Goal: Task Accomplishment & Management: Manage account settings

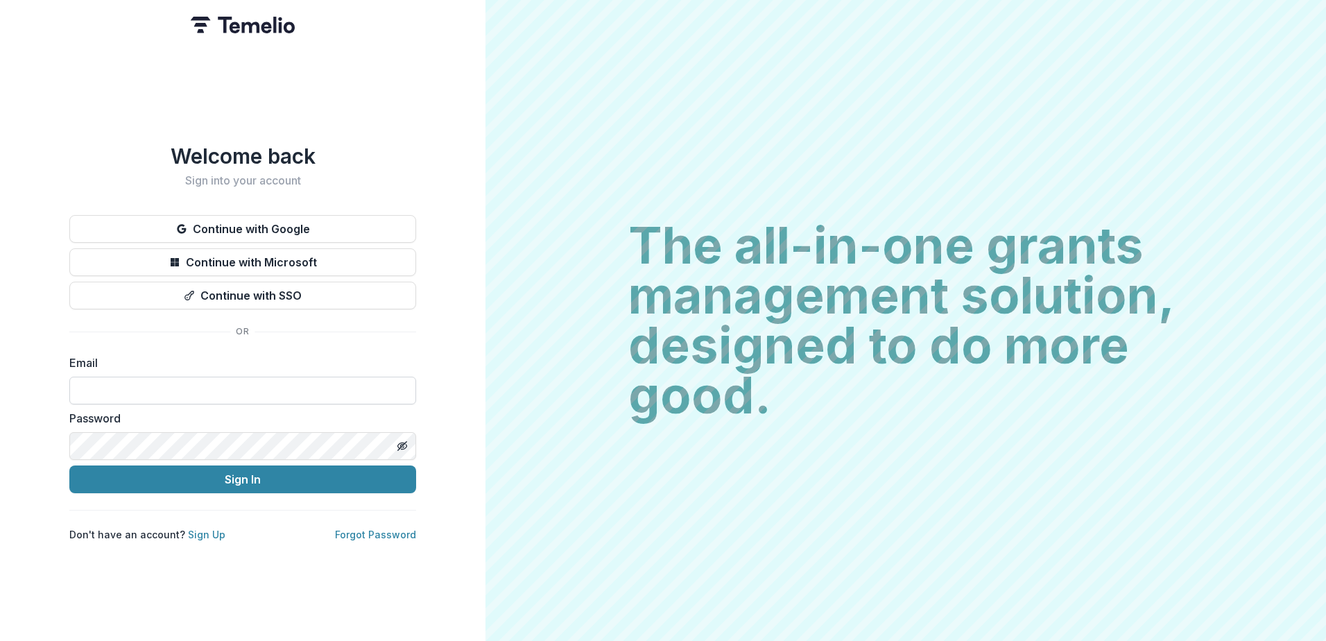
click at [130, 378] on input at bounding box center [242, 391] width 347 height 28
type input "**********"
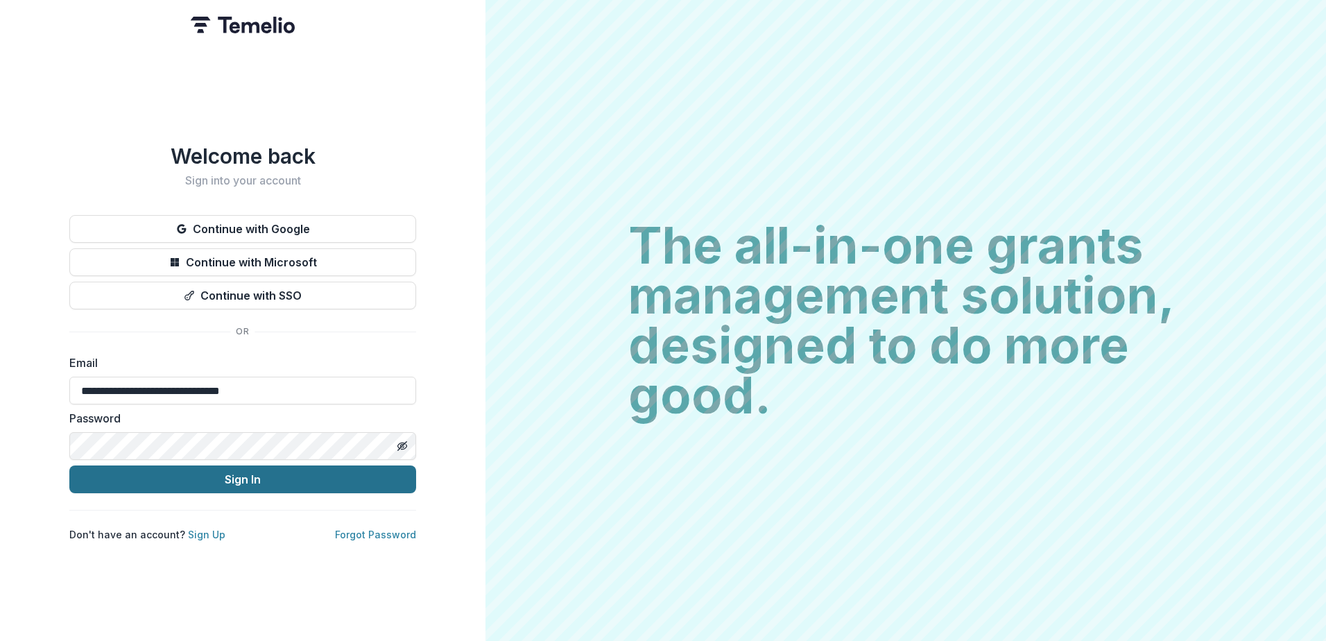
click at [215, 480] on button "Sign In" at bounding box center [242, 479] width 347 height 28
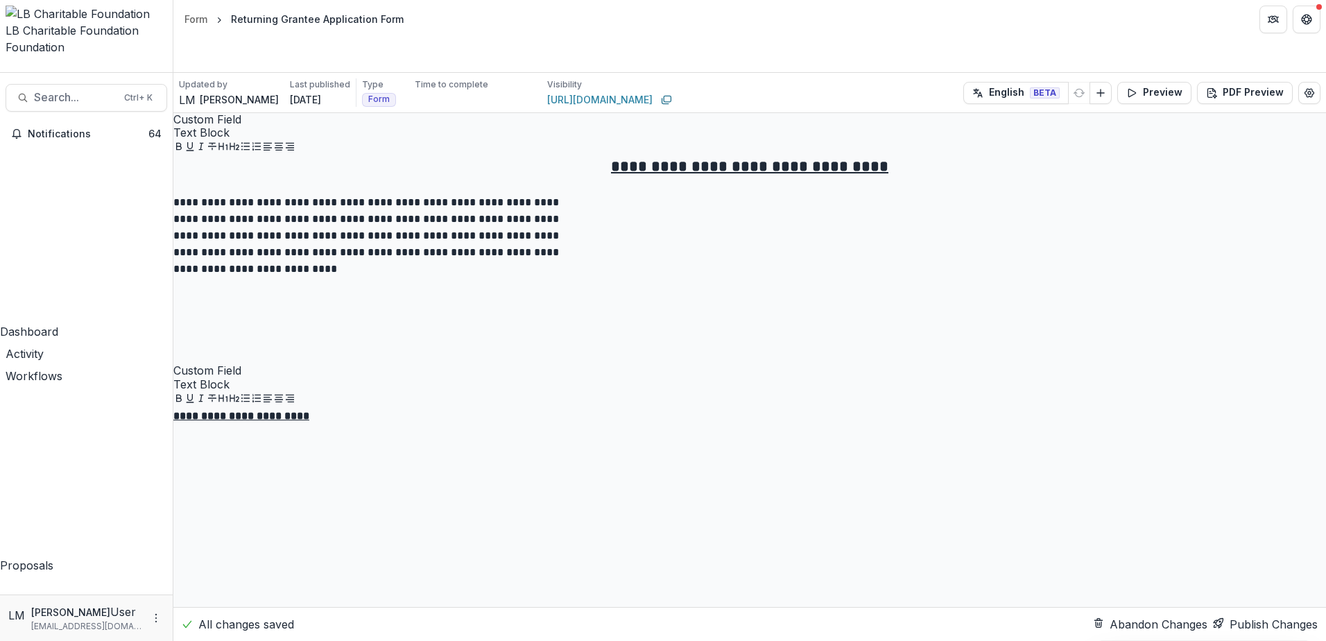
click at [62, 323] on div "Dashboard" at bounding box center [86, 331] width 173 height 17
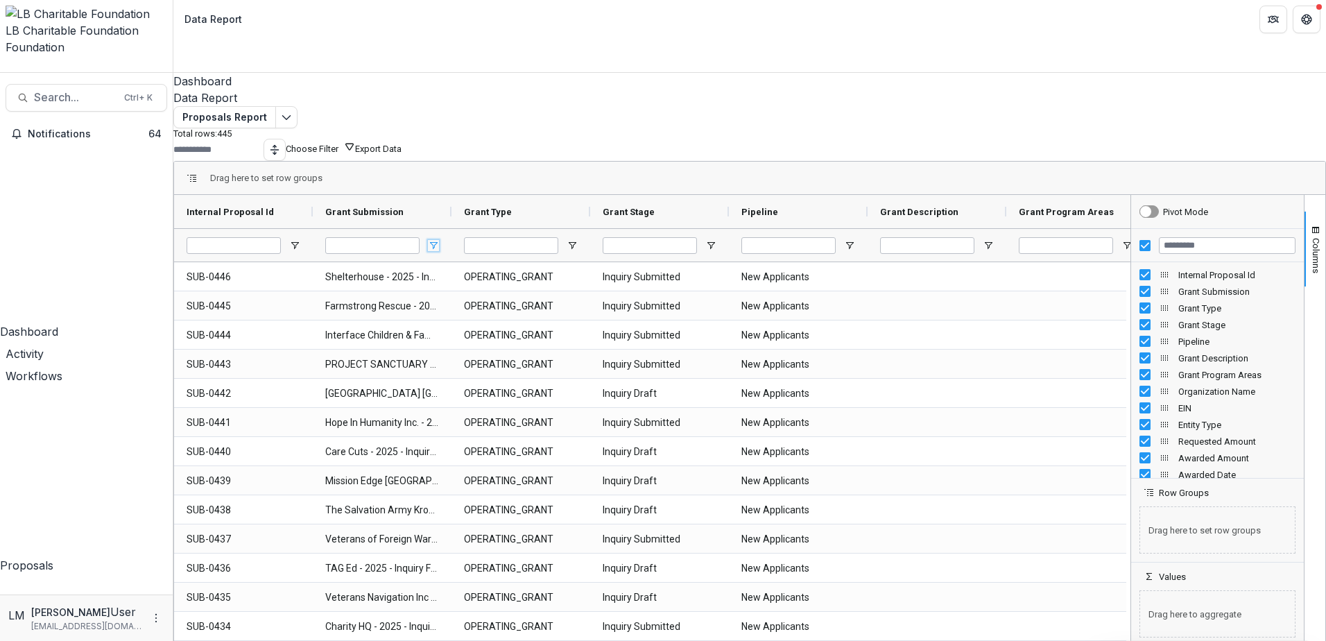
click at [439, 240] on span "Open Filter Menu" at bounding box center [433, 245] width 11 height 11
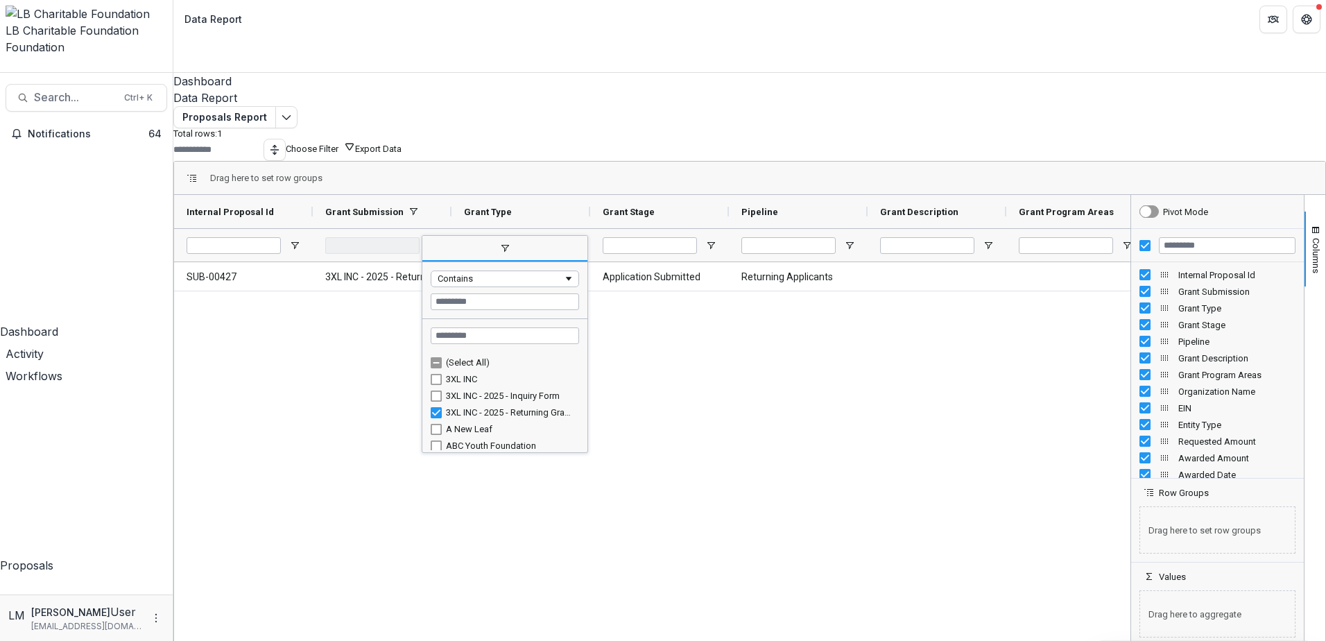
click at [402, 144] on button "Export Data" at bounding box center [378, 149] width 46 height 10
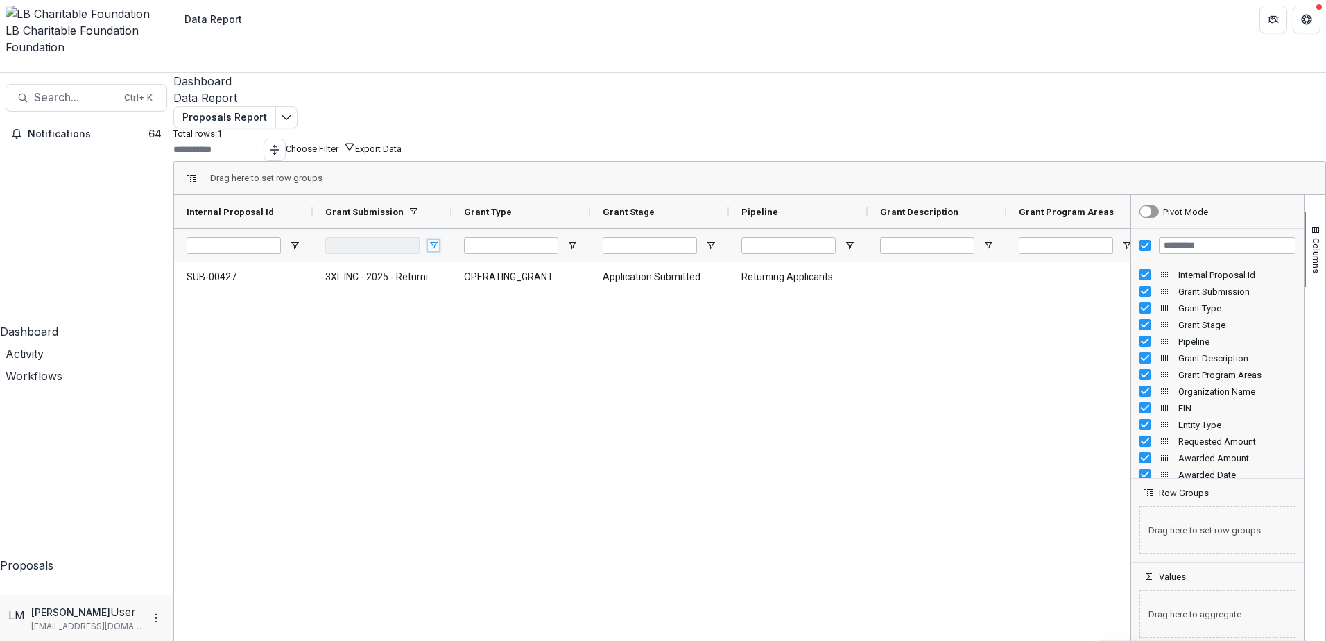
click at [439, 240] on span "Open Filter Menu" at bounding box center [433, 245] width 11 height 11
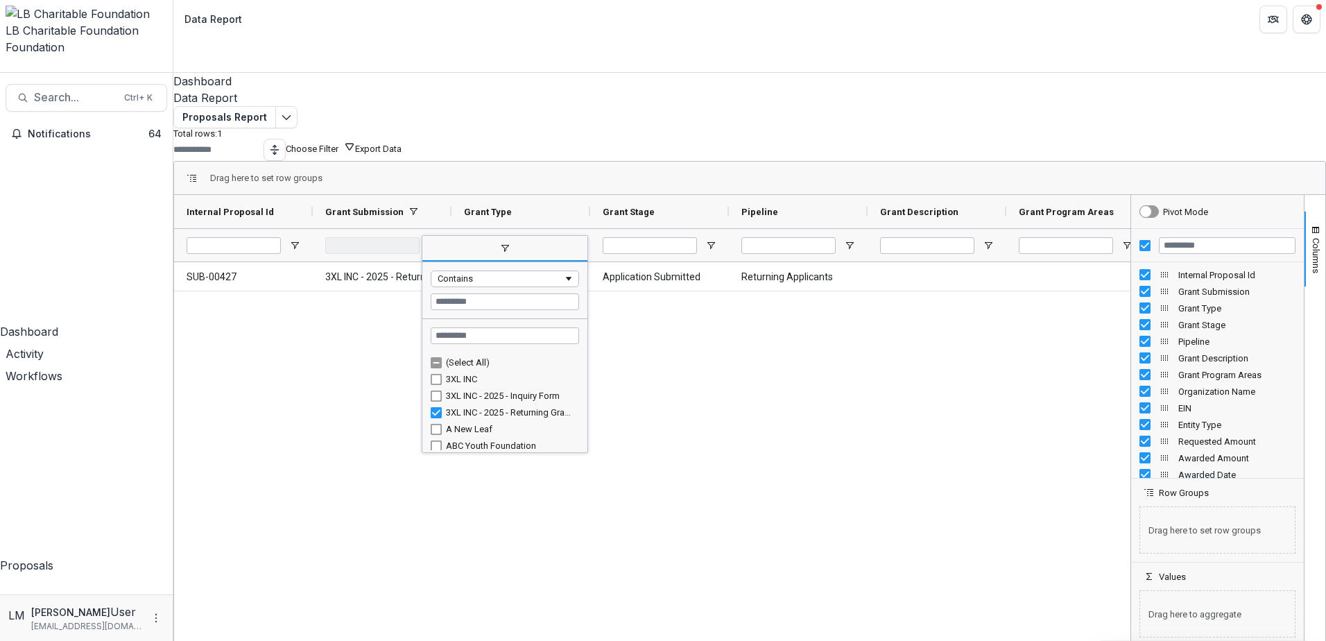
click at [487, 357] on div "(Select All)" at bounding box center [510, 362] width 129 height 10
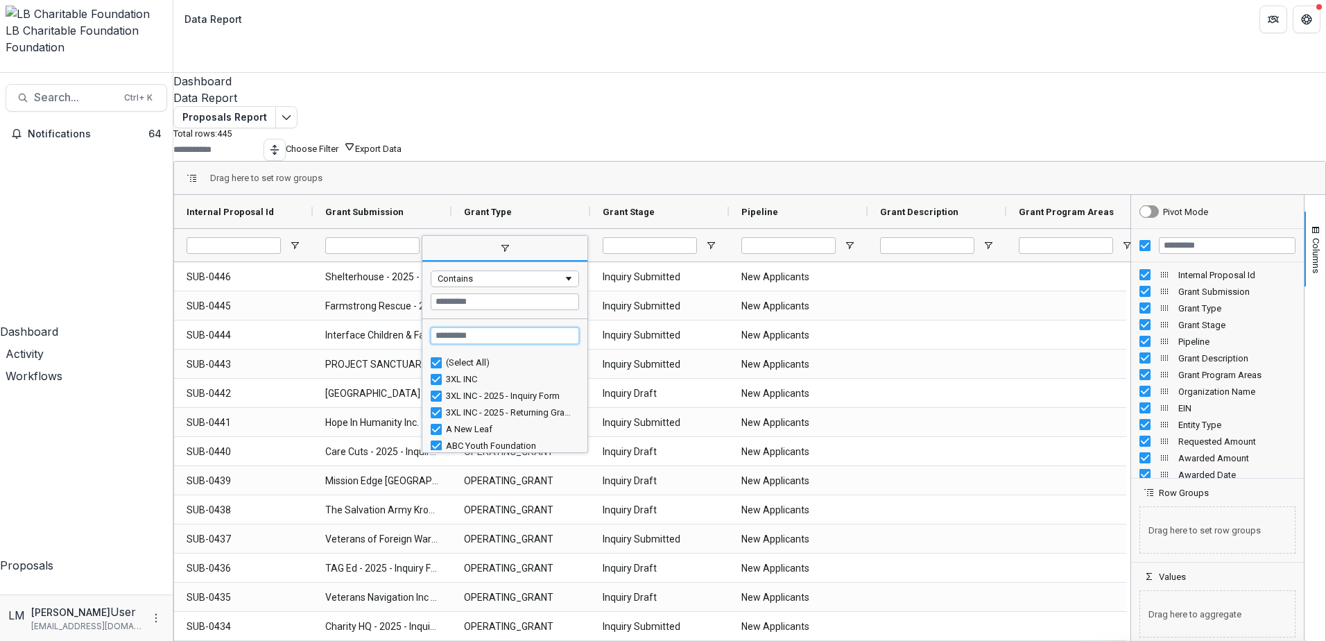
click at [490, 327] on input "Search filter values" at bounding box center [505, 335] width 148 height 17
type input "******"
click at [460, 357] on div "(Select All)" at bounding box center [510, 362] width 129 height 10
click at [531, 237] on span "filter" at bounding box center [504, 249] width 165 height 25
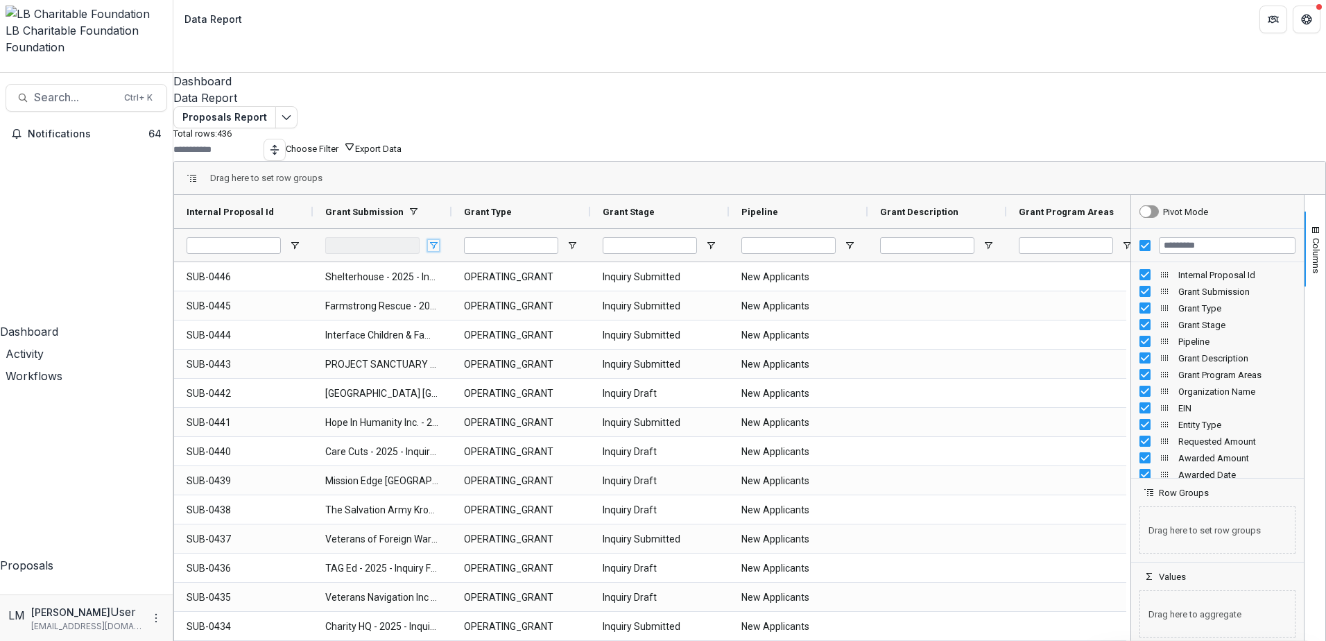
click at [439, 240] on span "Open Filter Menu" at bounding box center [433, 245] width 11 height 11
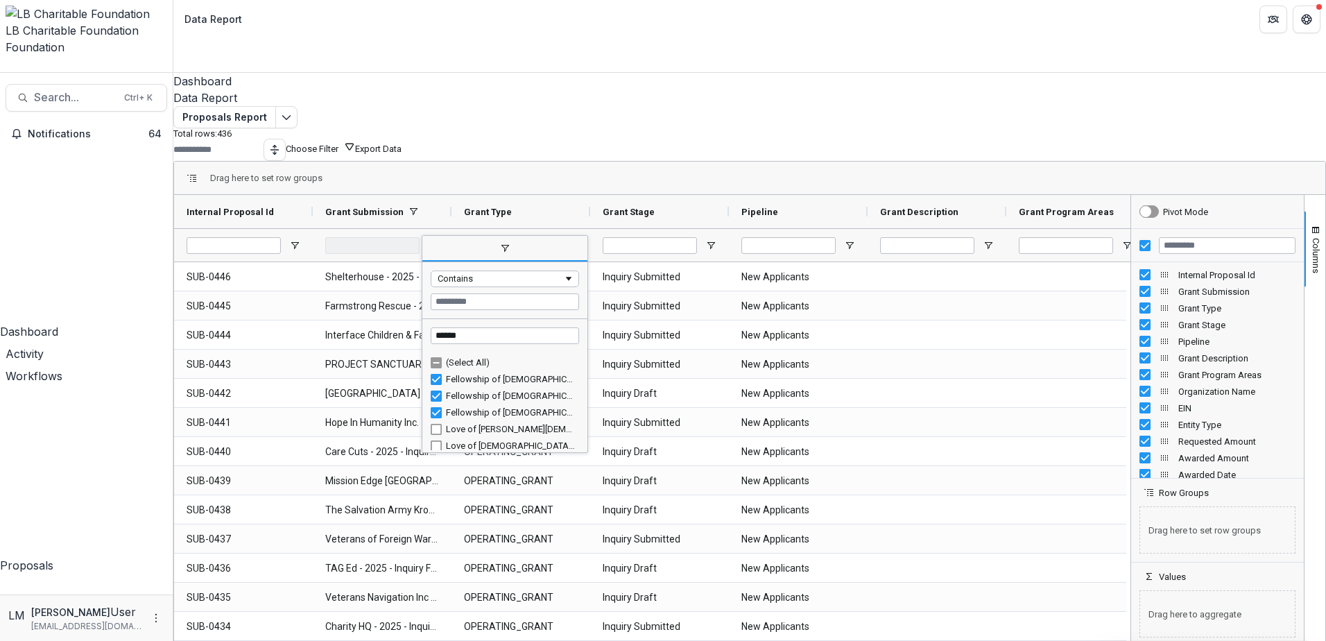
click at [486, 357] on div "(Select All)" at bounding box center [510, 362] width 129 height 10
click at [490, 293] on input "Filter Value" at bounding box center [505, 301] width 148 height 17
click at [481, 357] on div "(Select All)" at bounding box center [510, 362] width 129 height 10
click at [459, 374] on div "Fellowship of [DEMOGRAPHIC_DATA] Athletes" at bounding box center [510, 379] width 129 height 10
click at [463, 391] on div "Fellowship of [DEMOGRAPHIC_DATA][PERSON_NAME] - 2025 - Inquiry Form" at bounding box center [510, 396] width 129 height 10
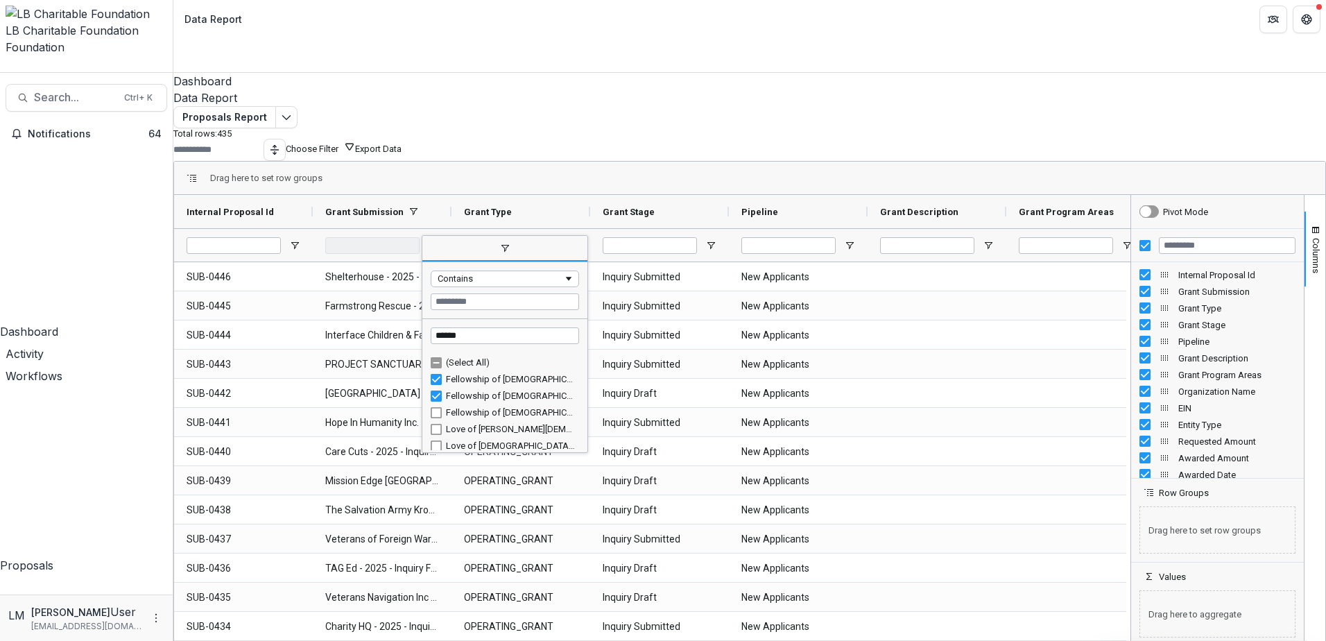
click at [474, 407] on div "Fellowship of [DEMOGRAPHIC_DATA][PERSON_NAME] - 2025 - Returning Grantee Applic…" at bounding box center [510, 412] width 129 height 10
click at [489, 327] on input "******" at bounding box center [505, 335] width 148 height 17
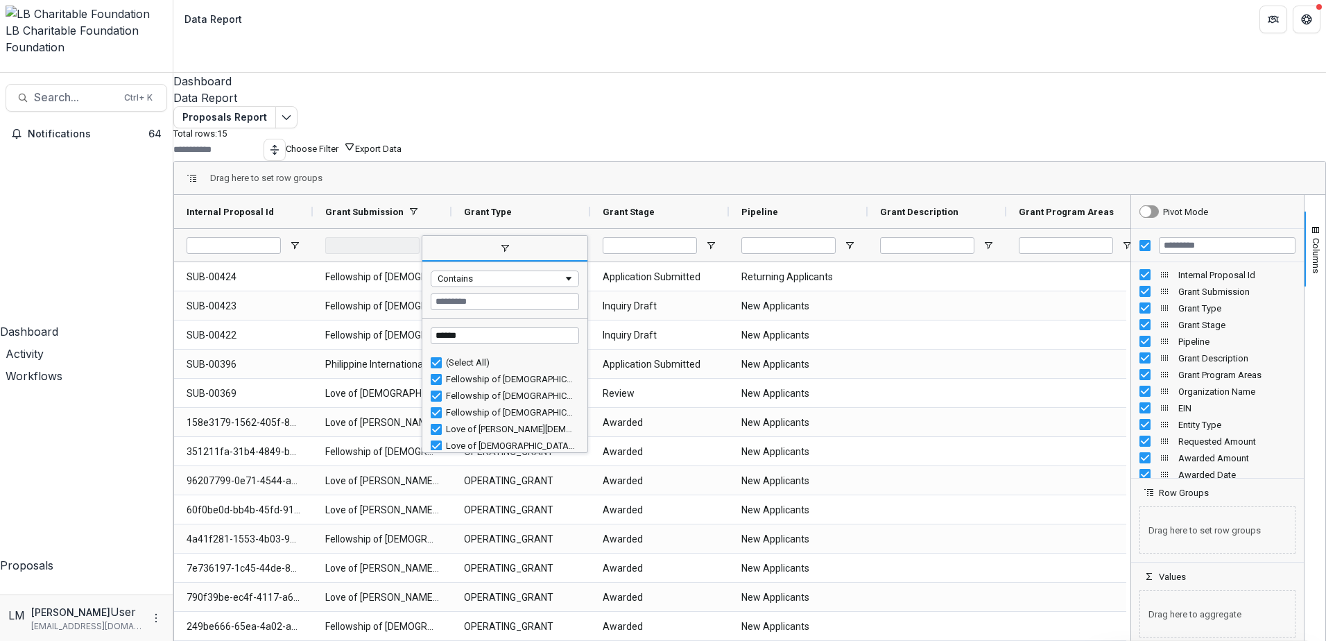
click at [482, 357] on div "(Select All)" at bounding box center [510, 362] width 129 height 10
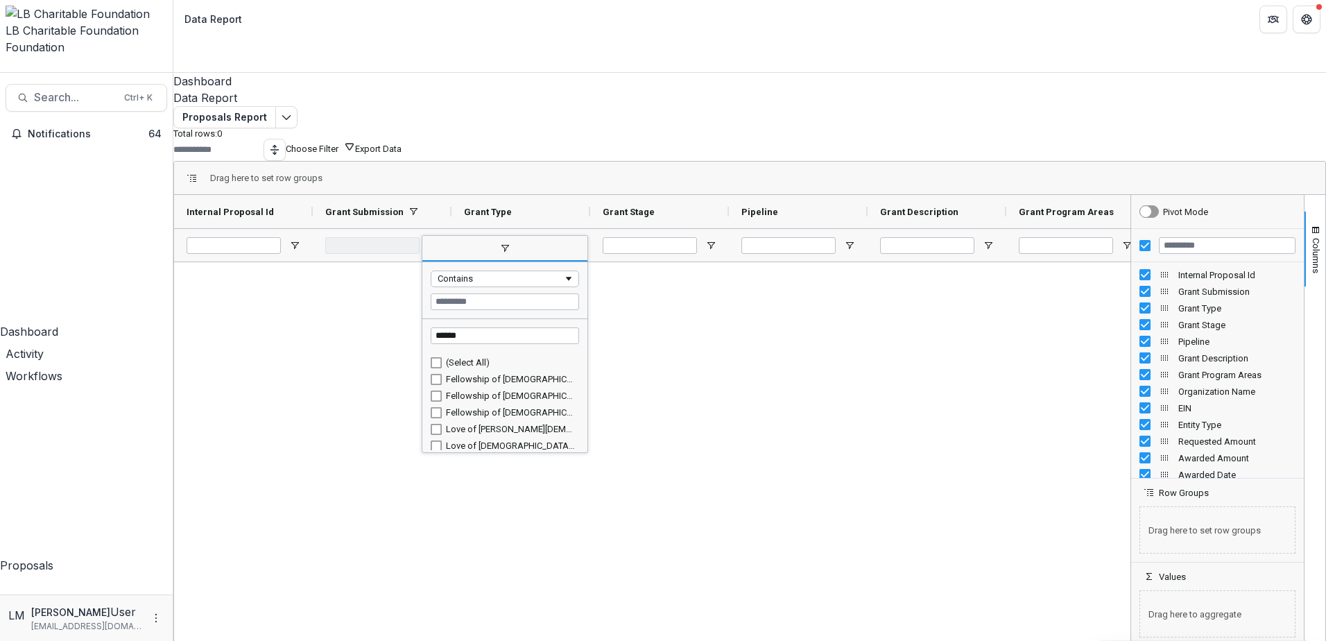
click at [479, 357] on div "(Select All)" at bounding box center [510, 362] width 129 height 10
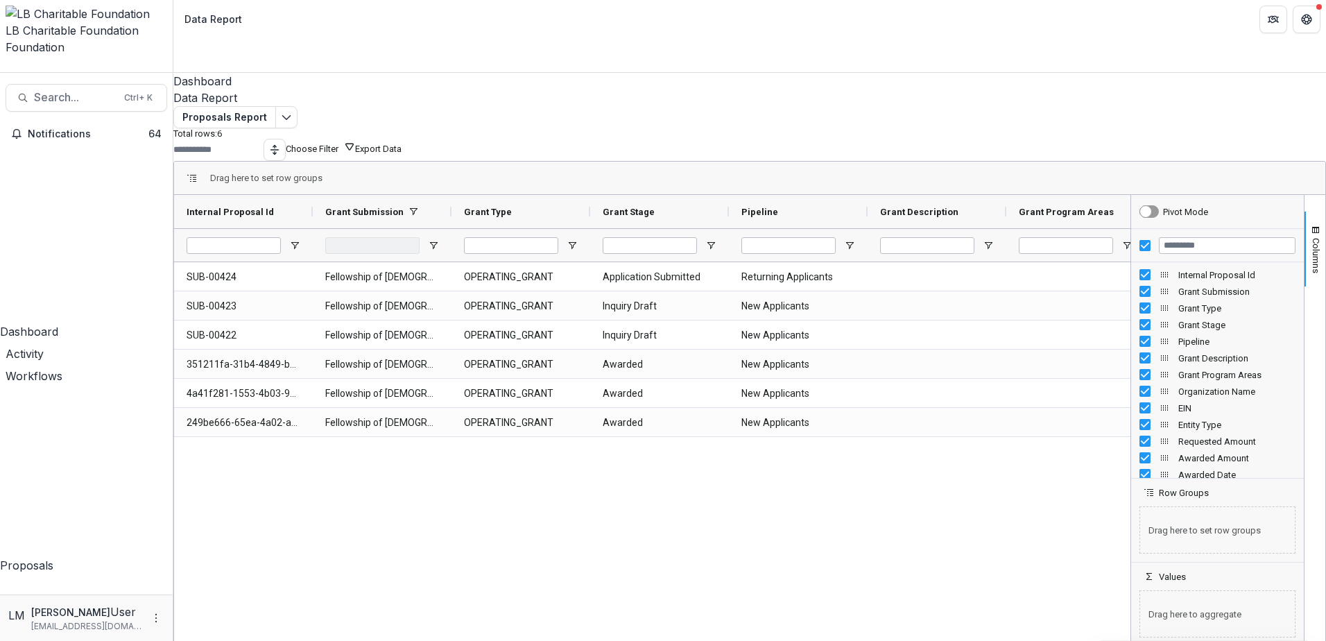
click at [653, 466] on div "SUB-00424 Fellowship of [DEMOGRAPHIC_DATA] Athletes - 2025 - Returning Grantee …" at bounding box center [652, 451] width 957 height 379
click at [402, 144] on button "Export Data" at bounding box center [378, 149] width 46 height 10
click at [439, 240] on span "Open Filter Menu" at bounding box center [433, 245] width 11 height 11
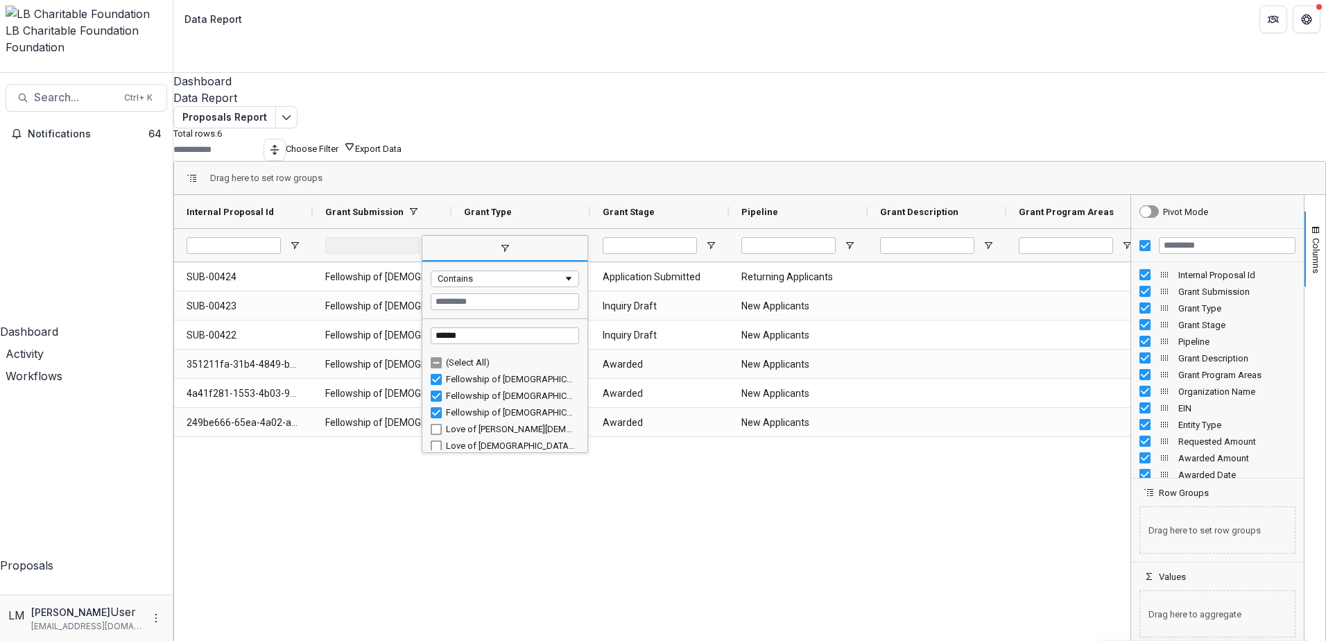
click at [489, 357] on div "(Select All)" at bounding box center [510, 362] width 129 height 10
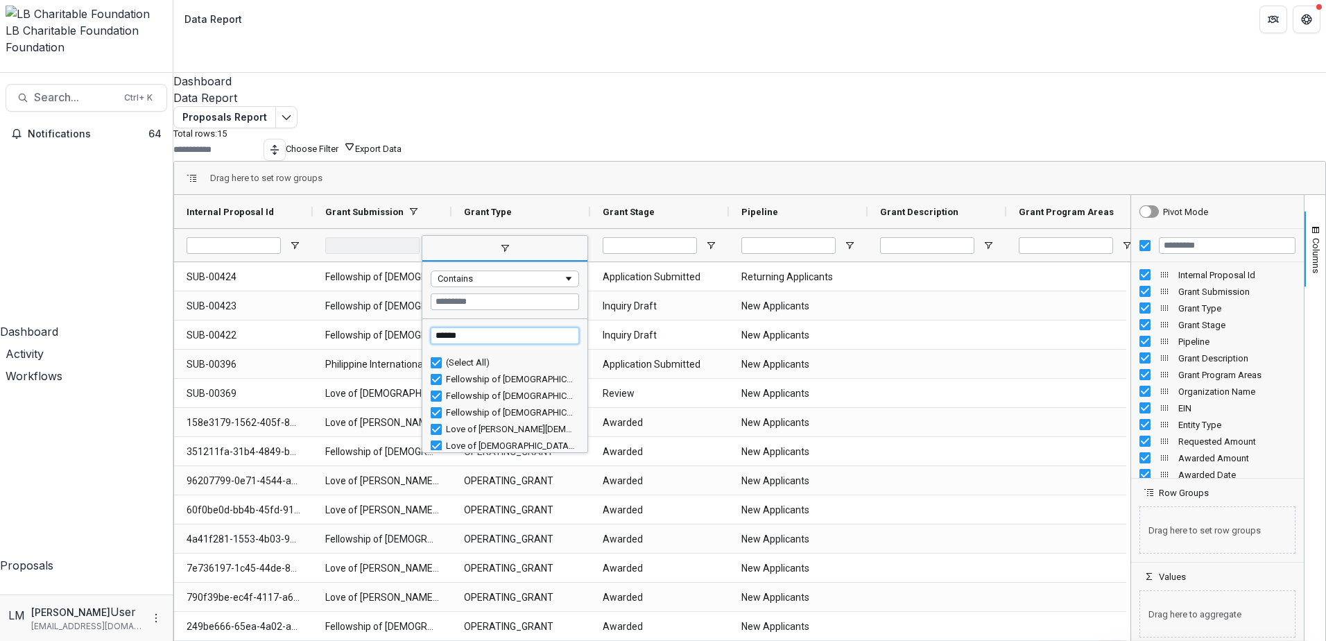
click at [488, 327] on input "******" at bounding box center [505, 335] width 148 height 17
drag, startPoint x: 488, startPoint y: 313, endPoint x: 355, endPoint y: 298, distance: 133.3
click at [357, 299] on div "Drag here to set row groups Drag here to set column labels Internal Proposal Id…" at bounding box center [749, 404] width 1153 height 486
type input "******"
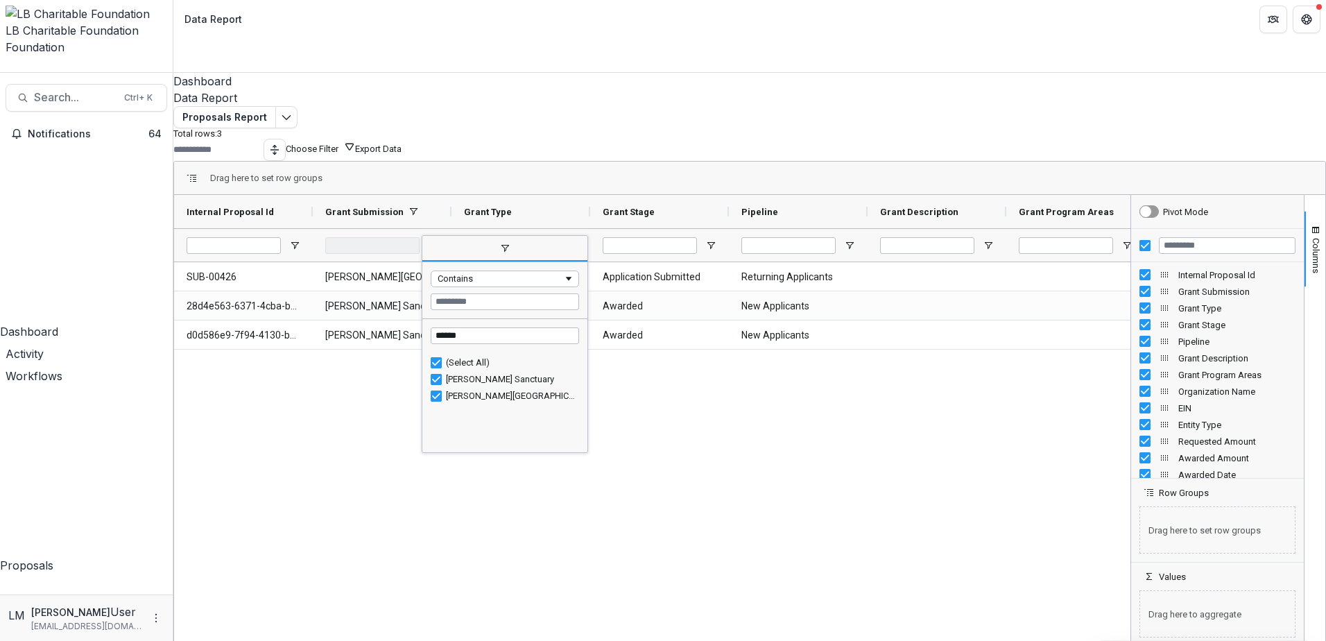
click at [453, 371] on div "[PERSON_NAME] Sanctuary" at bounding box center [505, 379] width 148 height 17
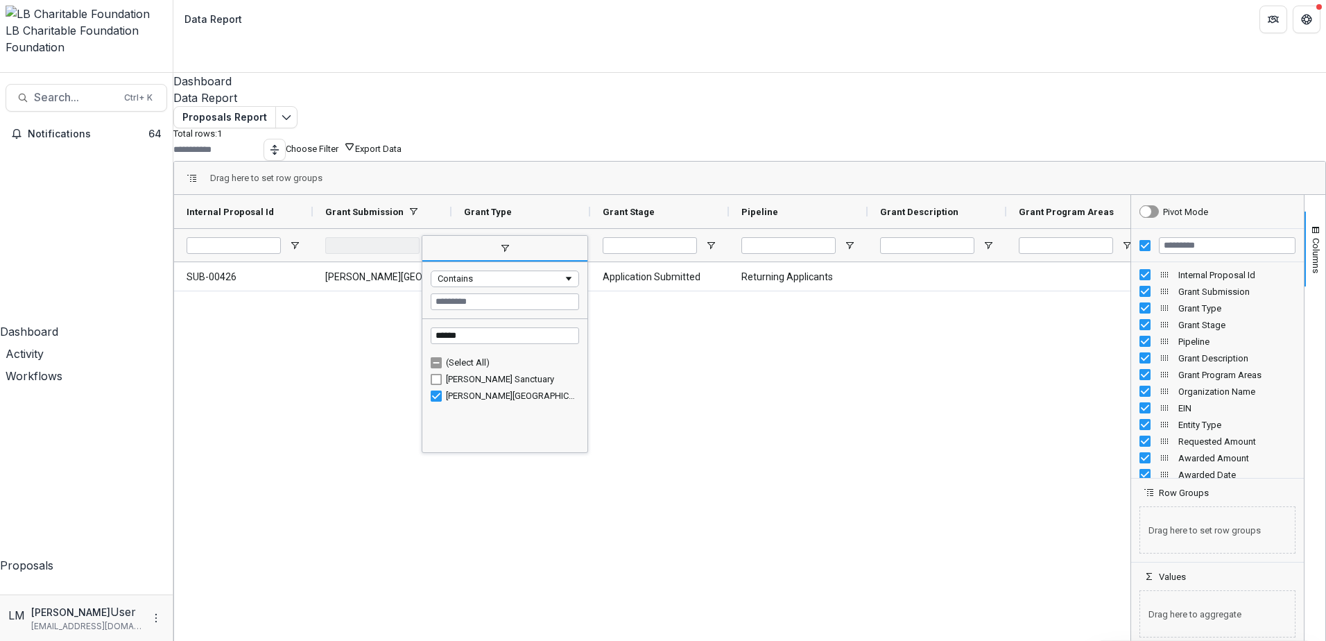
click at [815, 352] on div "SUB-00426 [PERSON_NAME][GEOGRAPHIC_DATA] ( [GEOGRAPHIC_DATA]) - 2025 - Returnin…" at bounding box center [652, 451] width 957 height 379
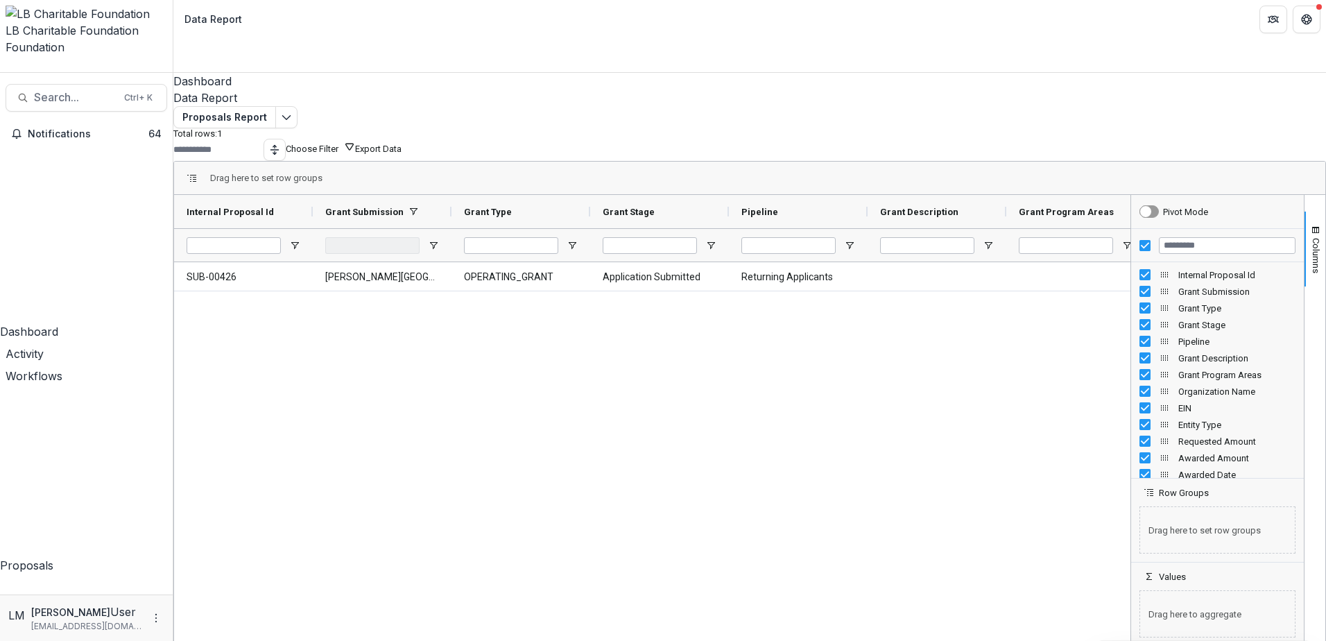
click at [402, 144] on button "Export Data" at bounding box center [378, 149] width 46 height 10
click at [61, 323] on div "Dashboard" at bounding box center [86, 331] width 173 height 17
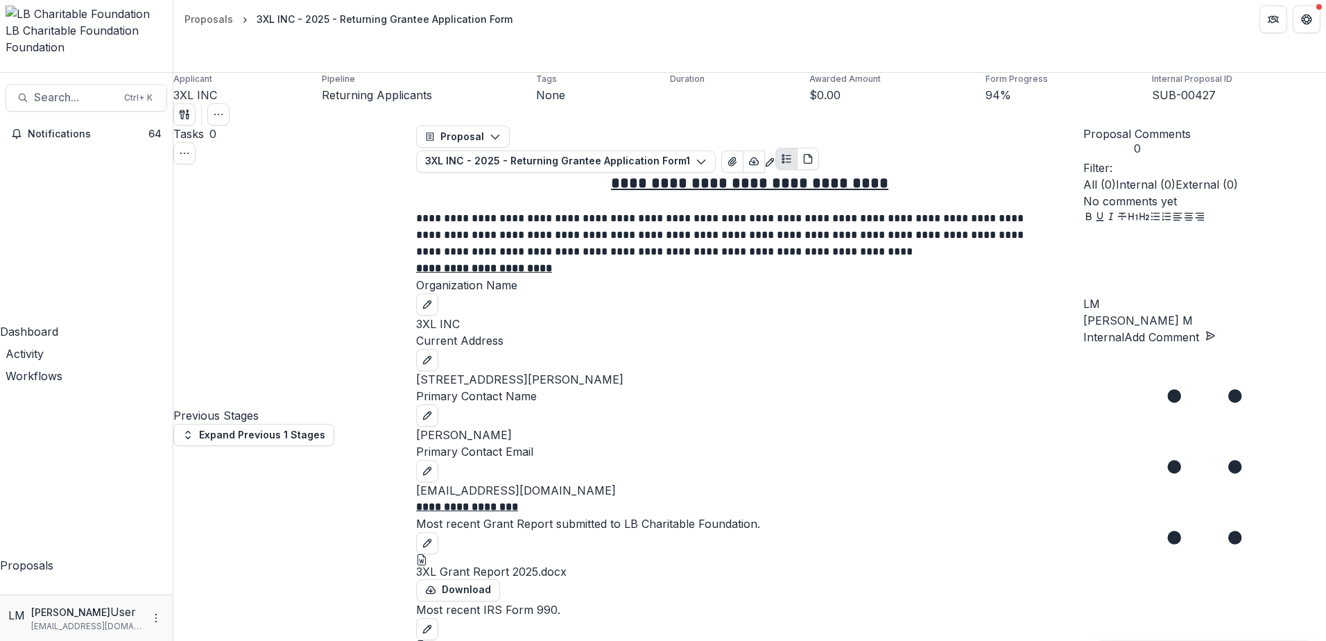
select select "******"
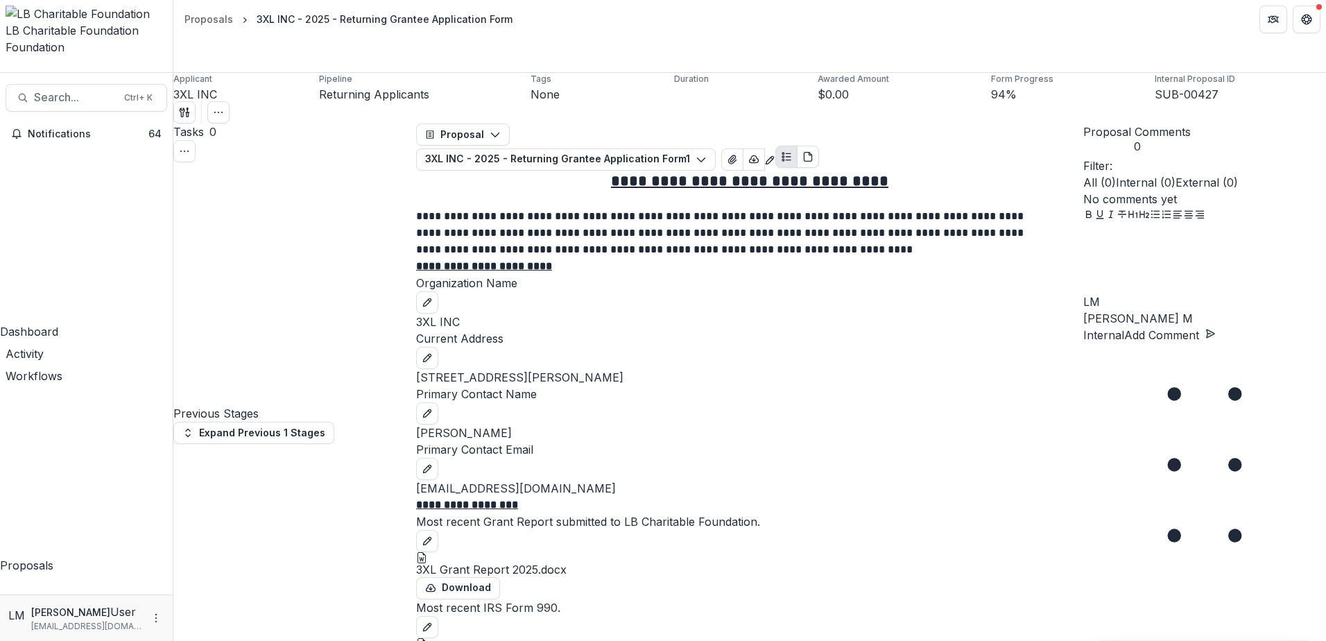
type input "**********"
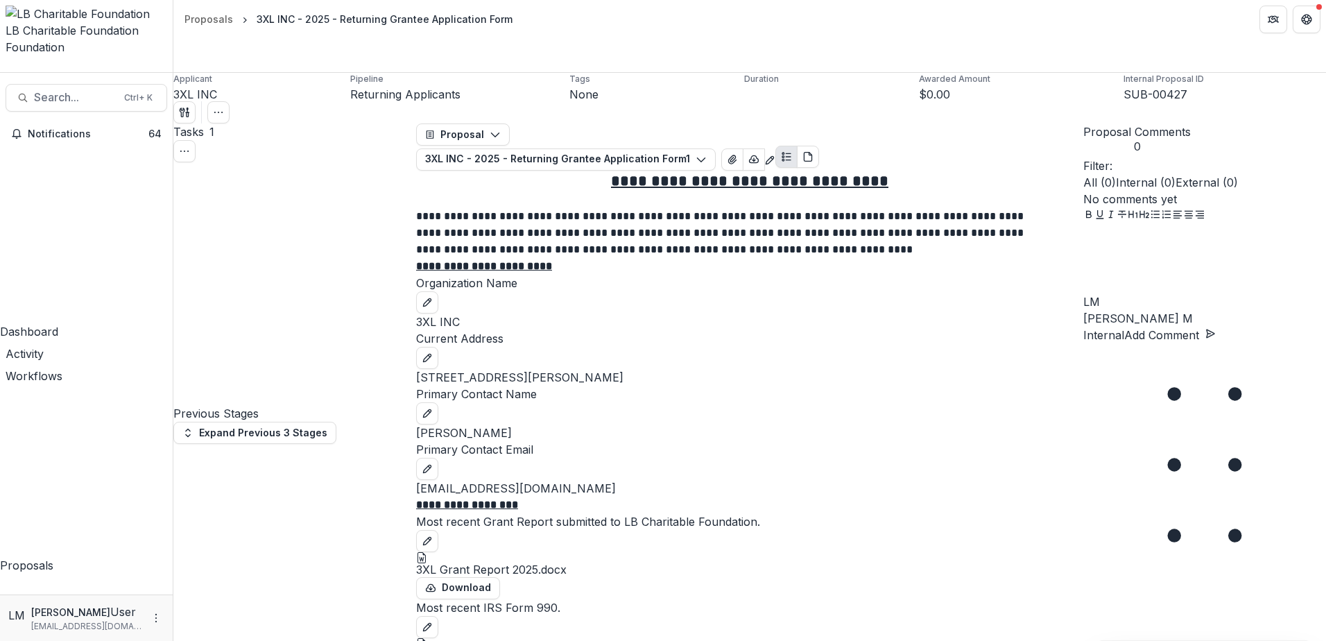
click at [52, 323] on div "Dashboard" at bounding box center [86, 331] width 173 height 17
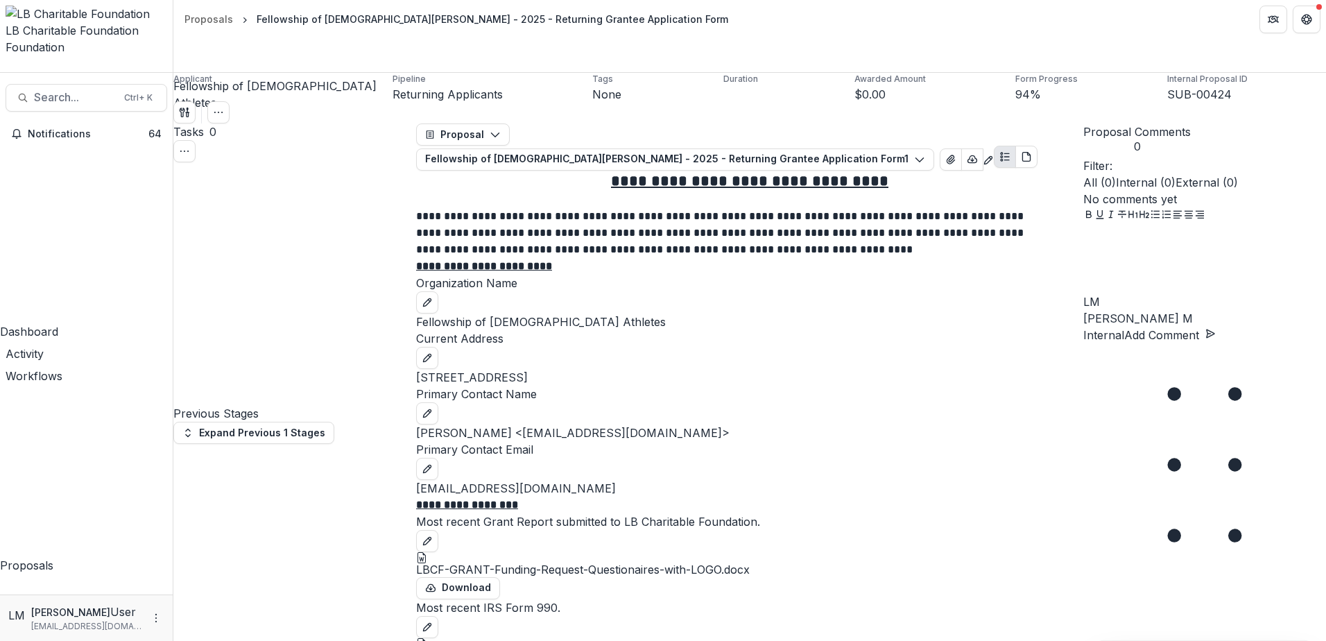
select select "******"
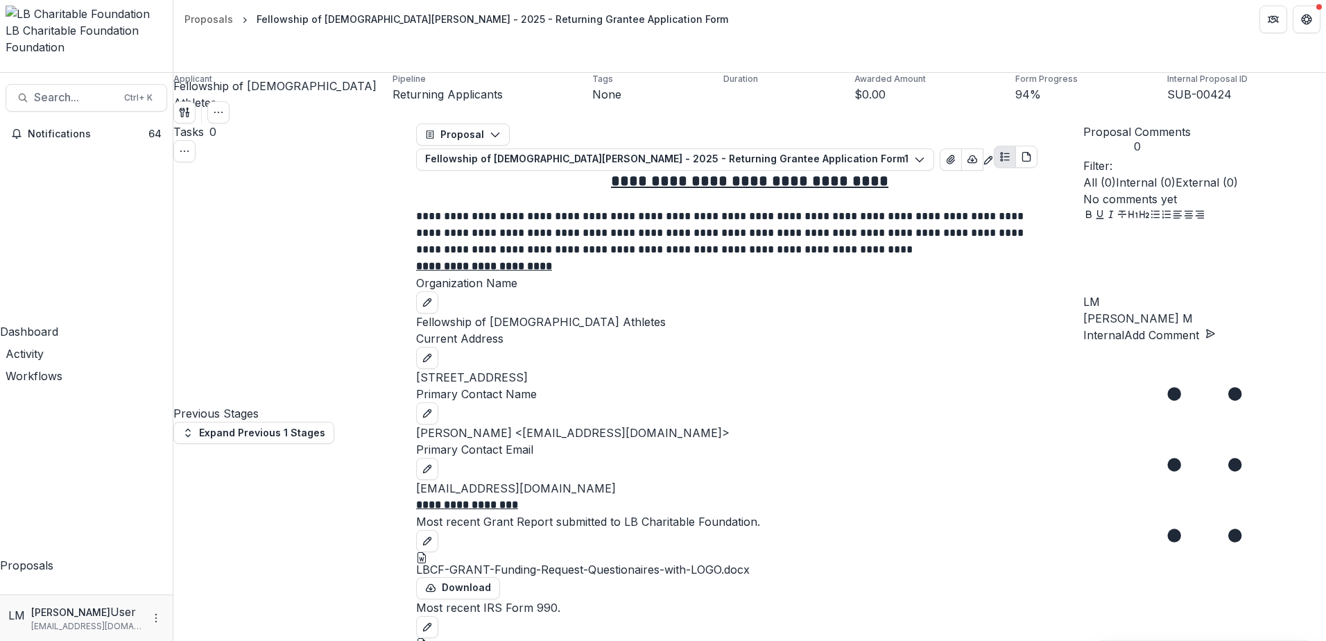
type input "**********"
drag, startPoint x: 65, startPoint y: 134, endPoint x: 354, endPoint y: 81, distance: 294.0
click at [65, 323] on div "Dashboard" at bounding box center [86, 331] width 173 height 17
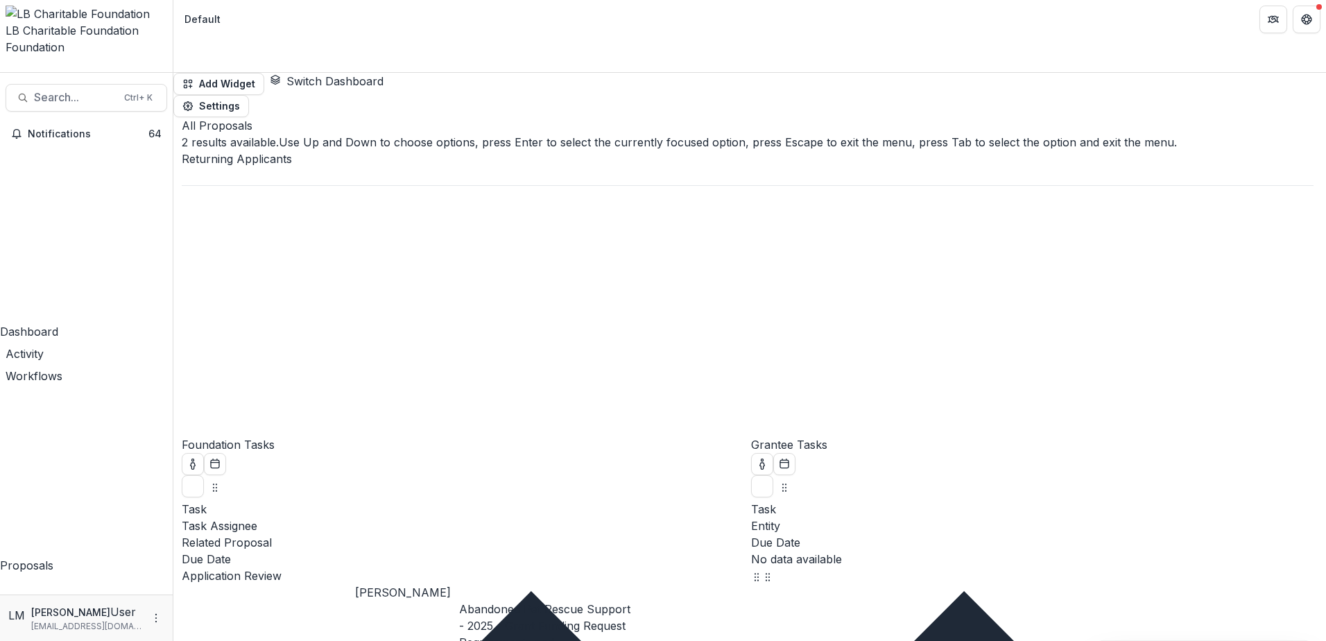
click at [342, 640] on div "New Applicants" at bounding box center [663, 649] width 1326 height 17
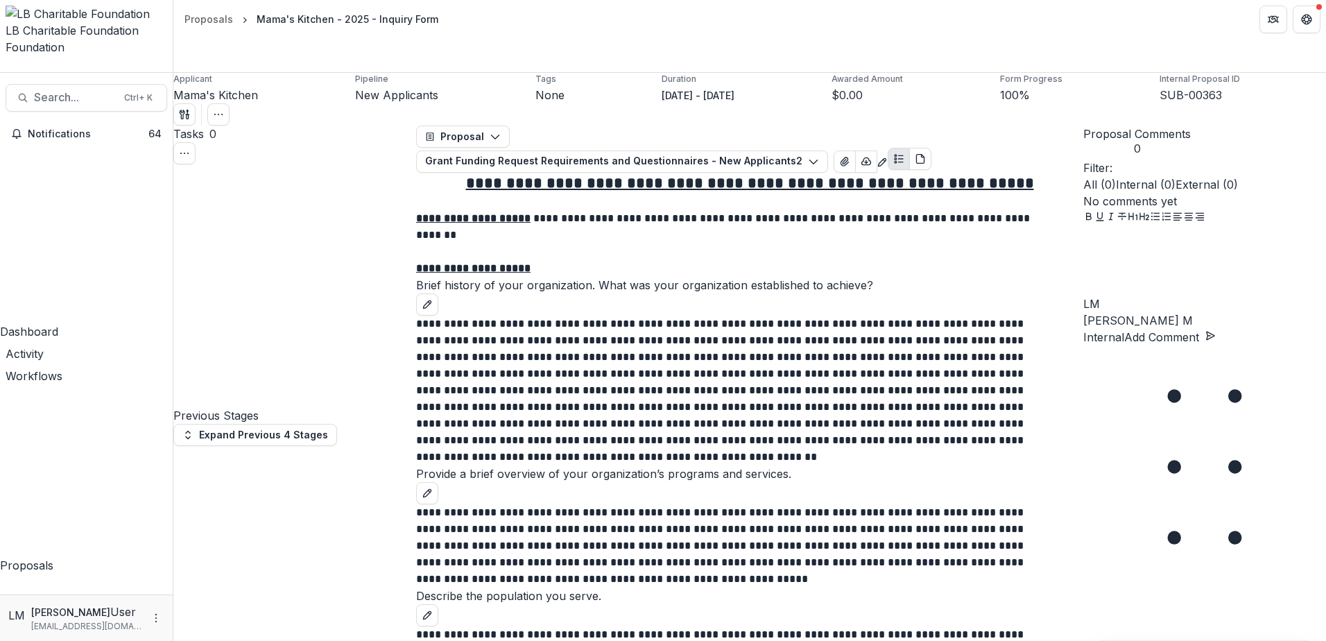
scroll to position [5023, 0]
drag, startPoint x: 1054, startPoint y: 59, endPoint x: 1040, endPoint y: 59, distance: 13.2
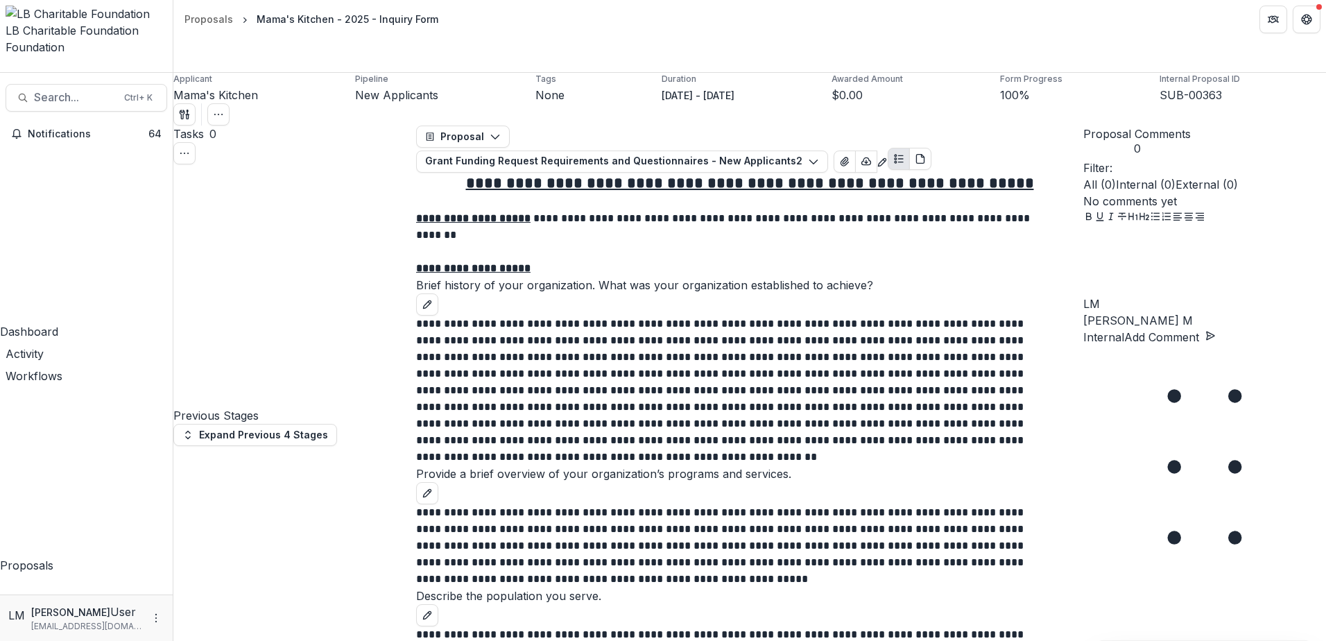
click at [0, 640] on button "Close" at bounding box center [0, 653] width 0 height 0
drag, startPoint x: 1045, startPoint y: 60, endPoint x: 1018, endPoint y: 60, distance: 27.1
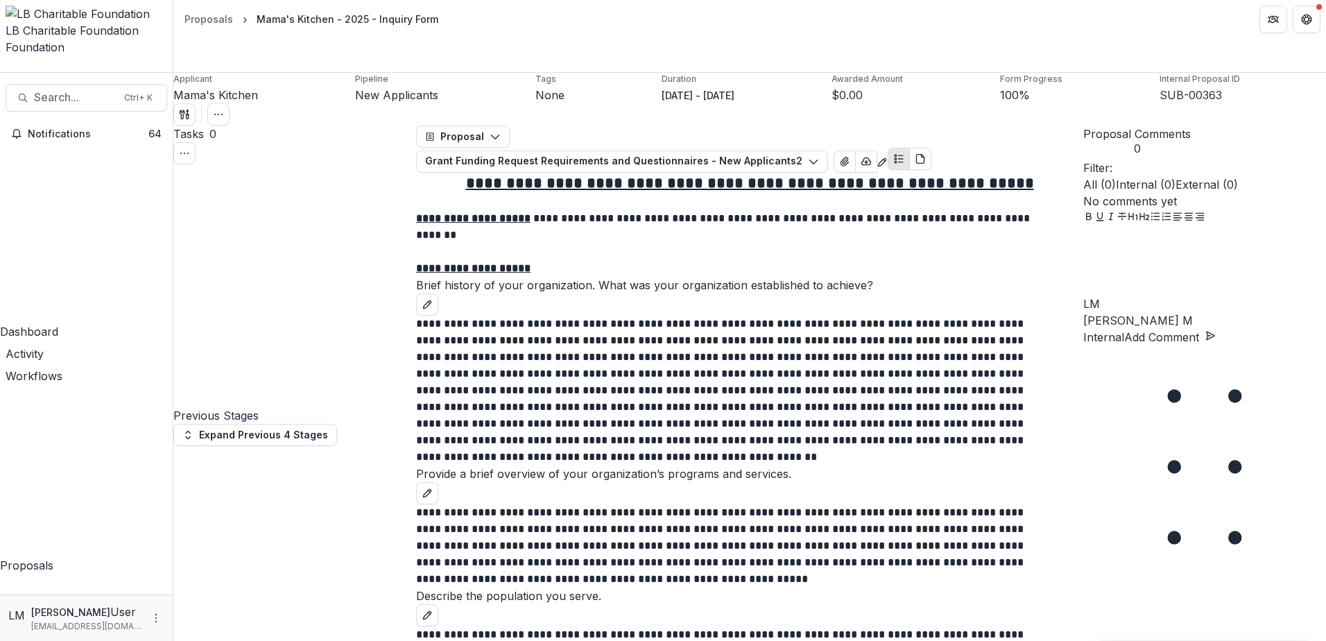
scroll to position [5396, 0]
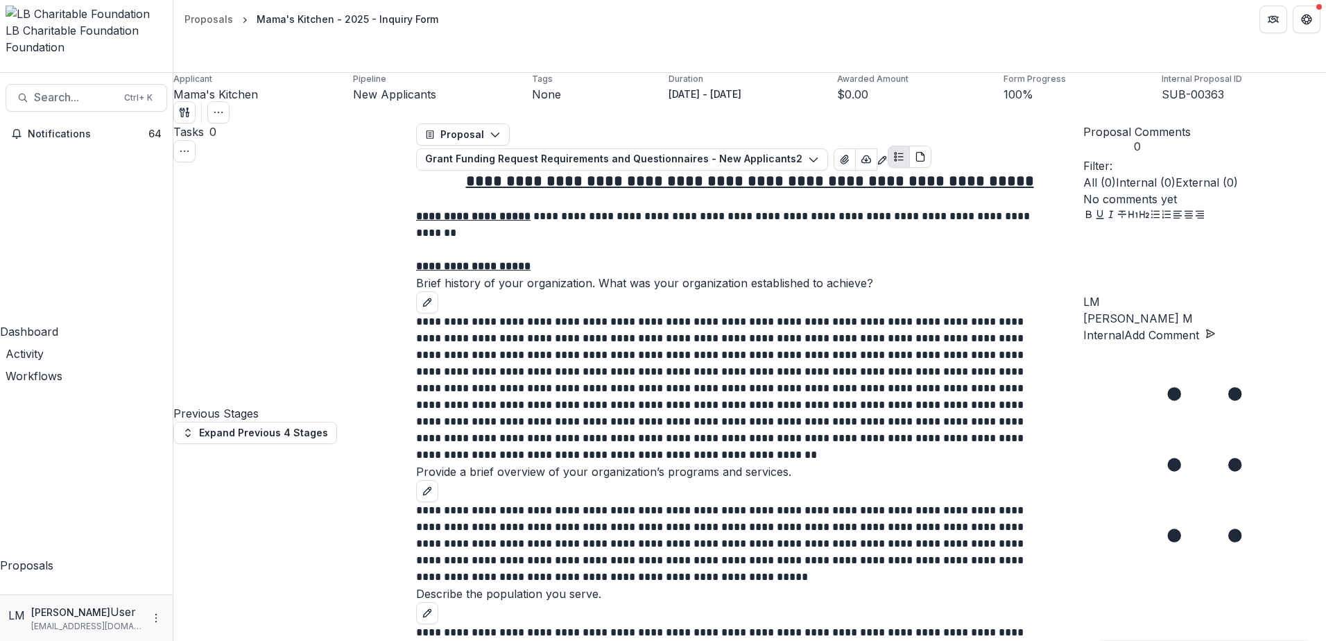
click at [0, 640] on button "Close" at bounding box center [0, 653] width 0 height 0
click at [0, 640] on icon "Close" at bounding box center [0, 653] width 0 height 0
click at [53, 323] on div "Dashboard" at bounding box center [86, 331] width 173 height 17
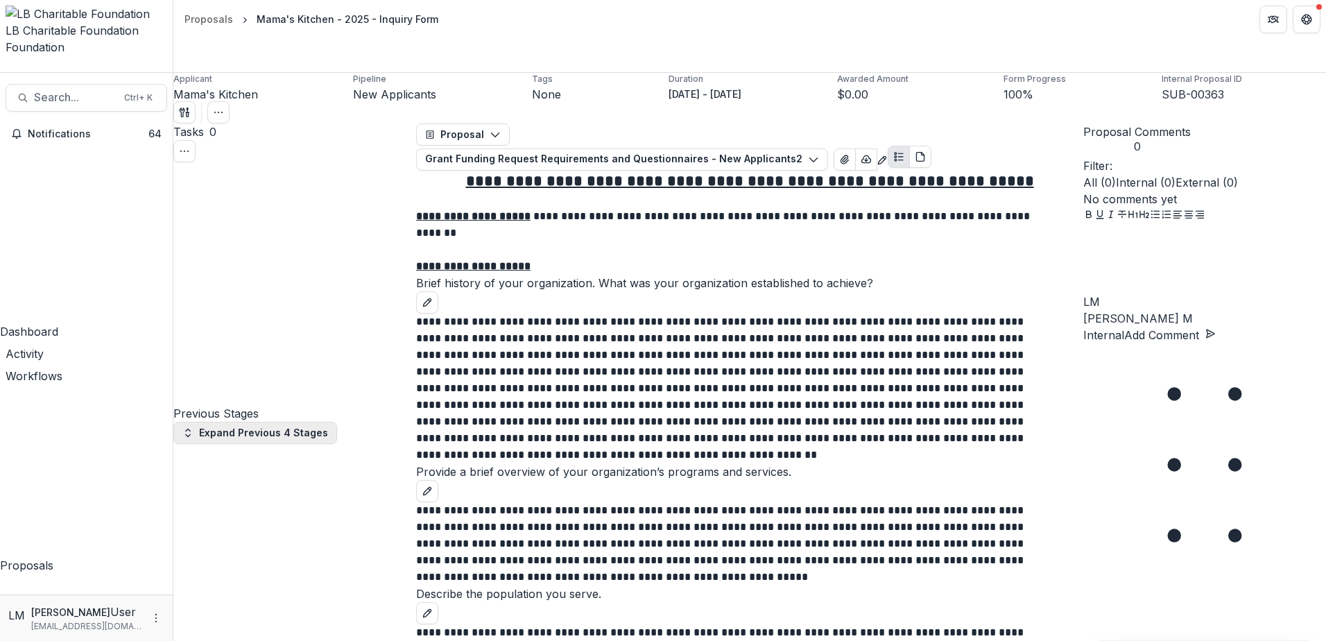
scroll to position [892, 0]
select select "******"
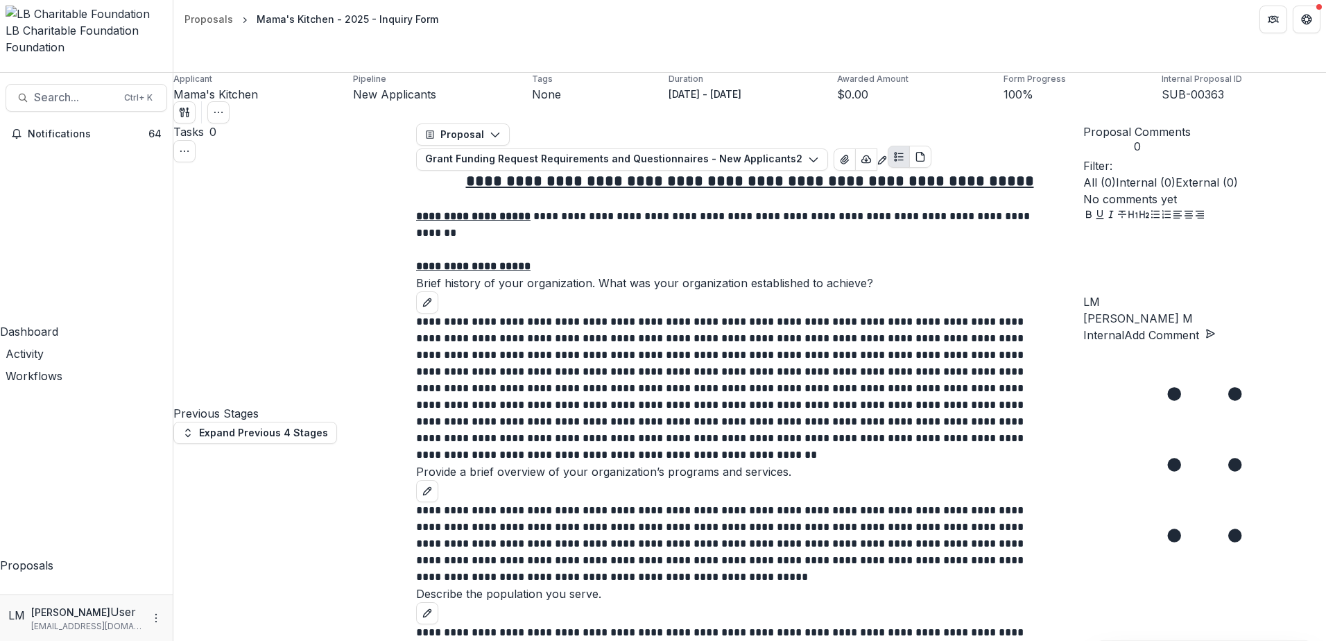
type input "**********"
drag, startPoint x: 661, startPoint y: 62, endPoint x: 667, endPoint y: 108, distance: 46.1
click at [571, 640] on header "Update Stage" at bounding box center [663, 649] width 1326 height 17
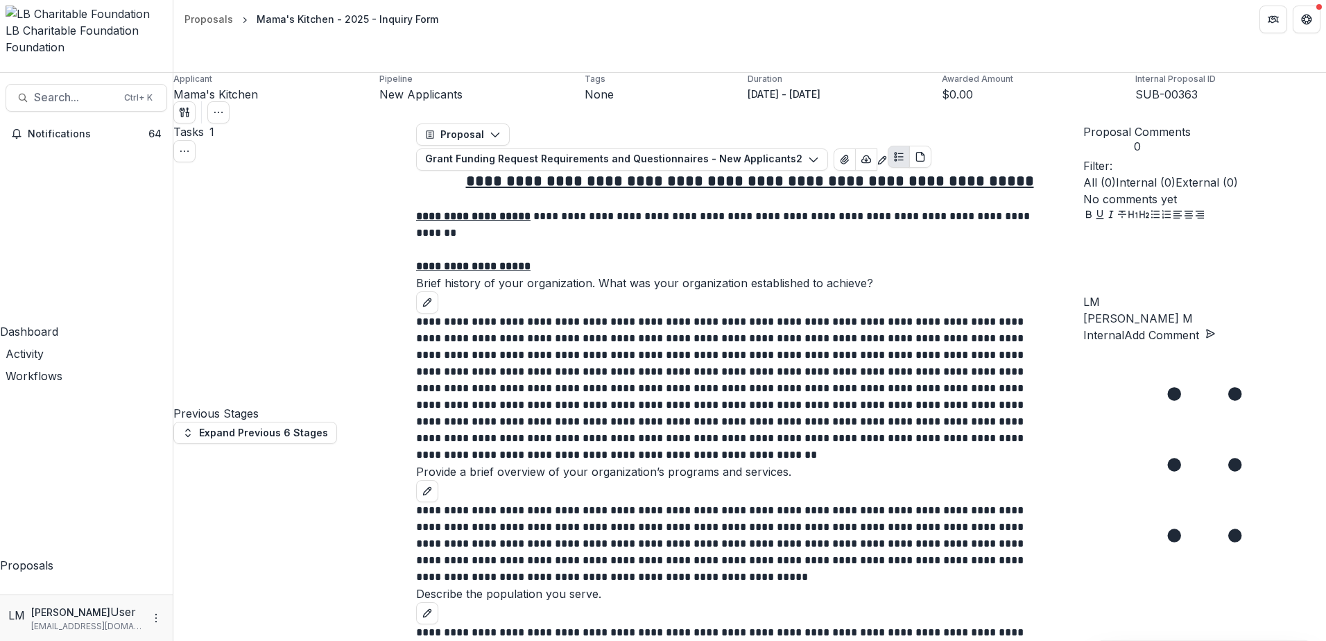
click at [67, 323] on div "Dashboard" at bounding box center [86, 331] width 173 height 17
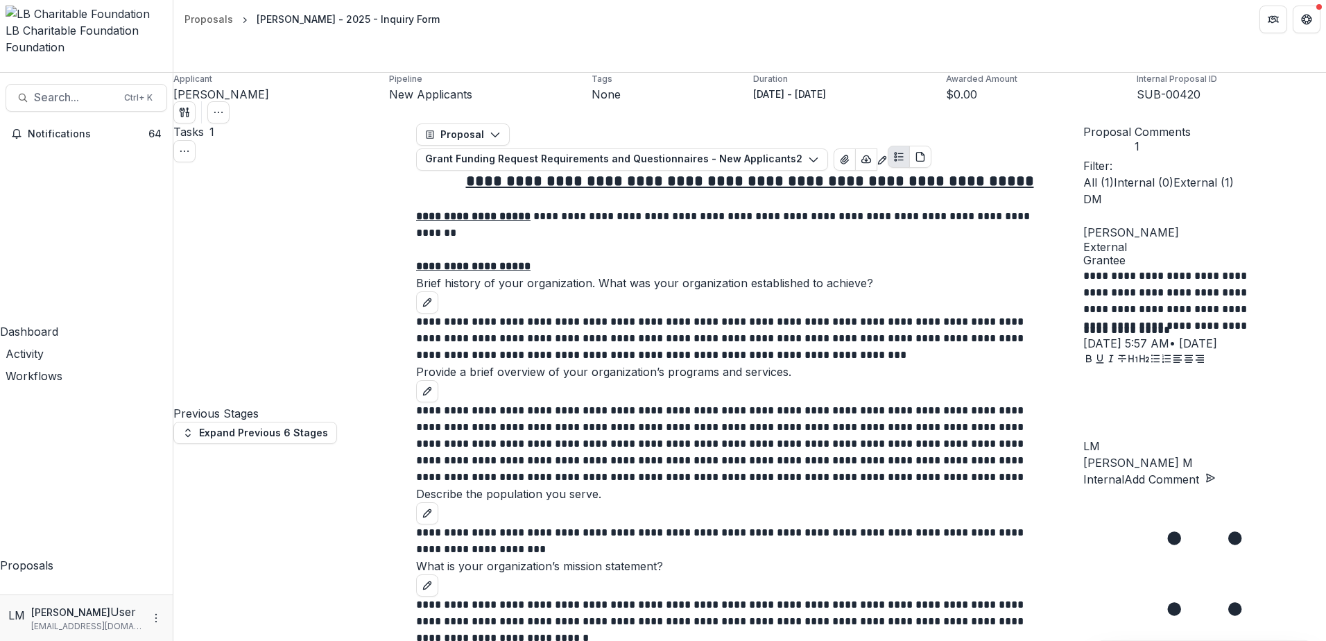
scroll to position [4166, 0]
click at [389, 86] on p "New Applicants" at bounding box center [430, 94] width 83 height 17
click at [60, 323] on div "Dashboard" at bounding box center [86, 331] width 173 height 17
